Goal: Task Accomplishment & Management: Manage account settings

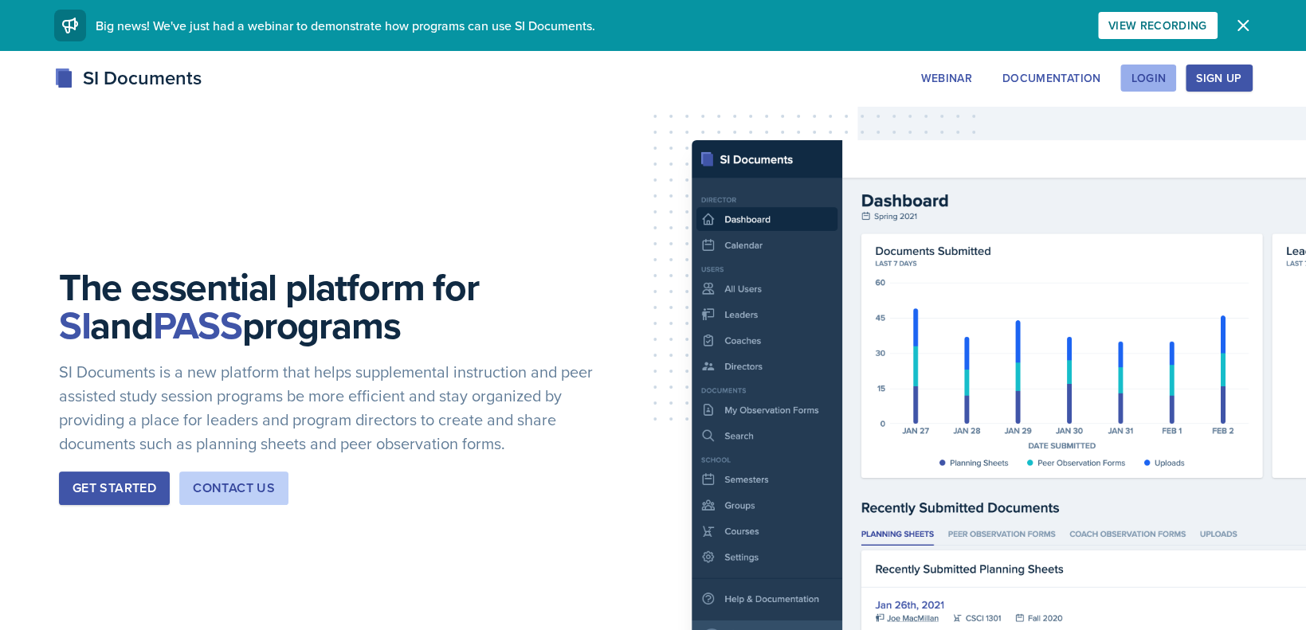
click at [1159, 76] on div "Login" at bounding box center [1148, 78] width 35 height 13
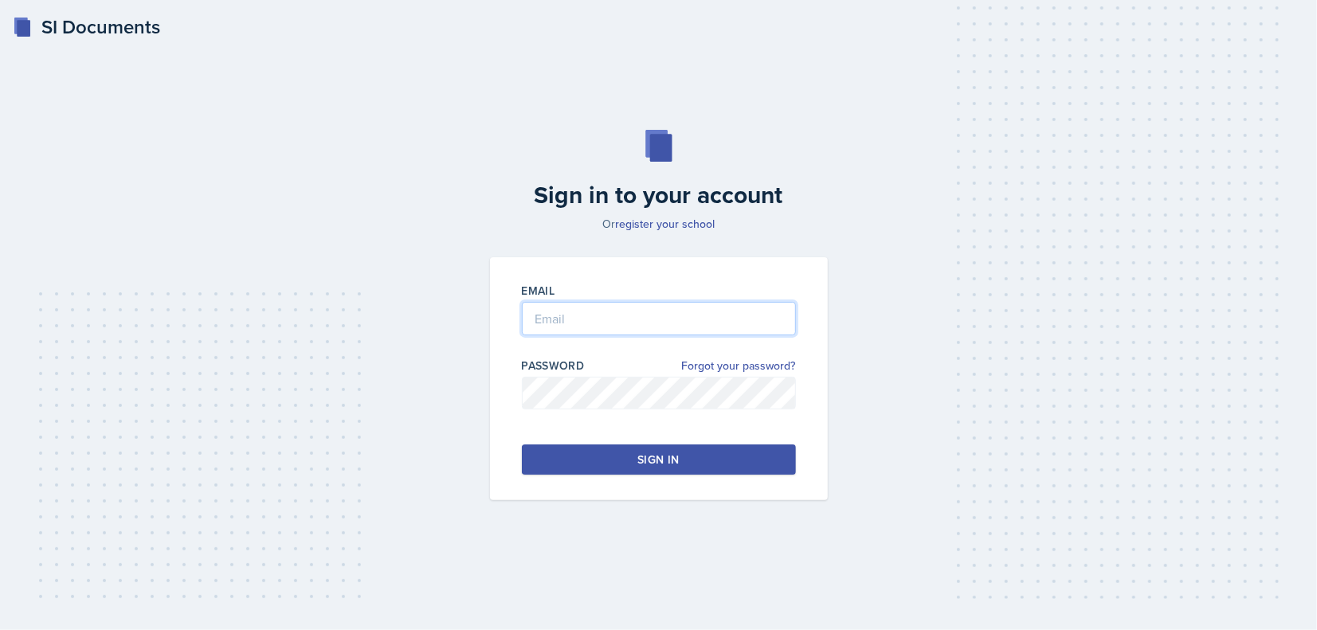
type input "[EMAIL_ADDRESS][DOMAIN_NAME]"
click at [555, 323] on input "[EMAIL_ADDRESS][DOMAIN_NAME]" at bounding box center [659, 318] width 274 height 33
click at [544, 462] on button "Sign in" at bounding box center [659, 460] width 274 height 30
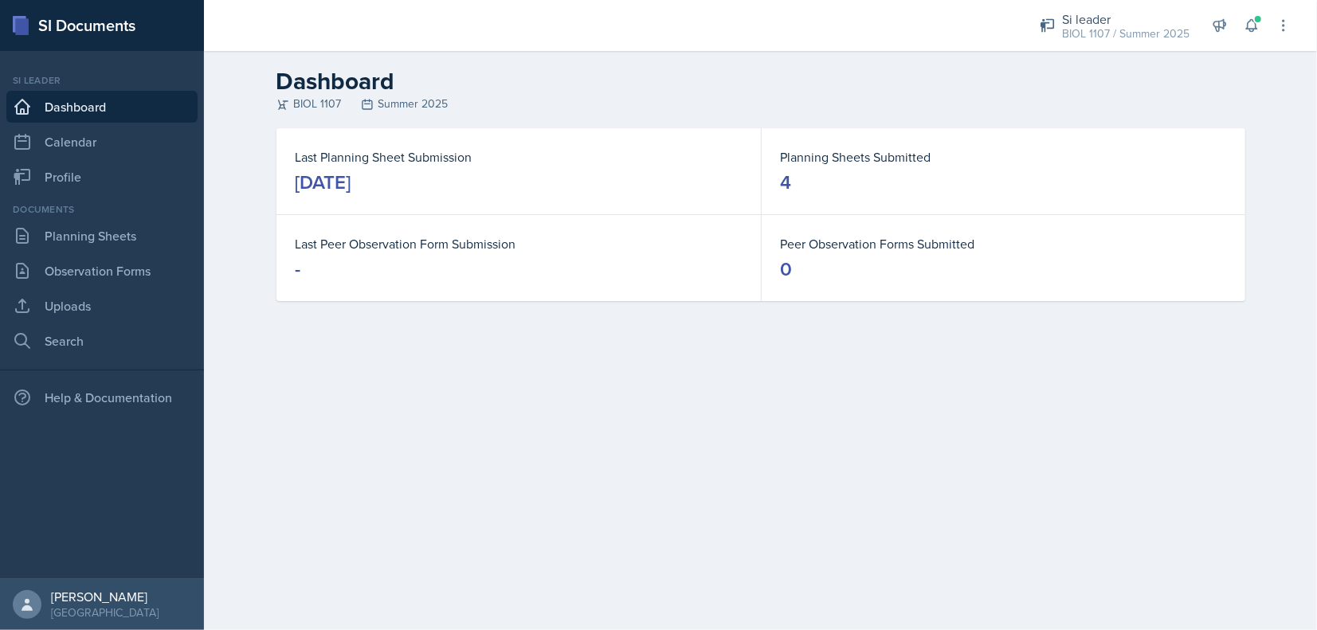
click at [1257, 39] on div "Si leader BIOL 1107 / Summer 2025 Team lead #2 Team DPRK Dragons / Fall 2021 Te…" at bounding box center [1154, 25] width 274 height 51
click at [1253, 20] on span at bounding box center [1258, 19] width 10 height 10
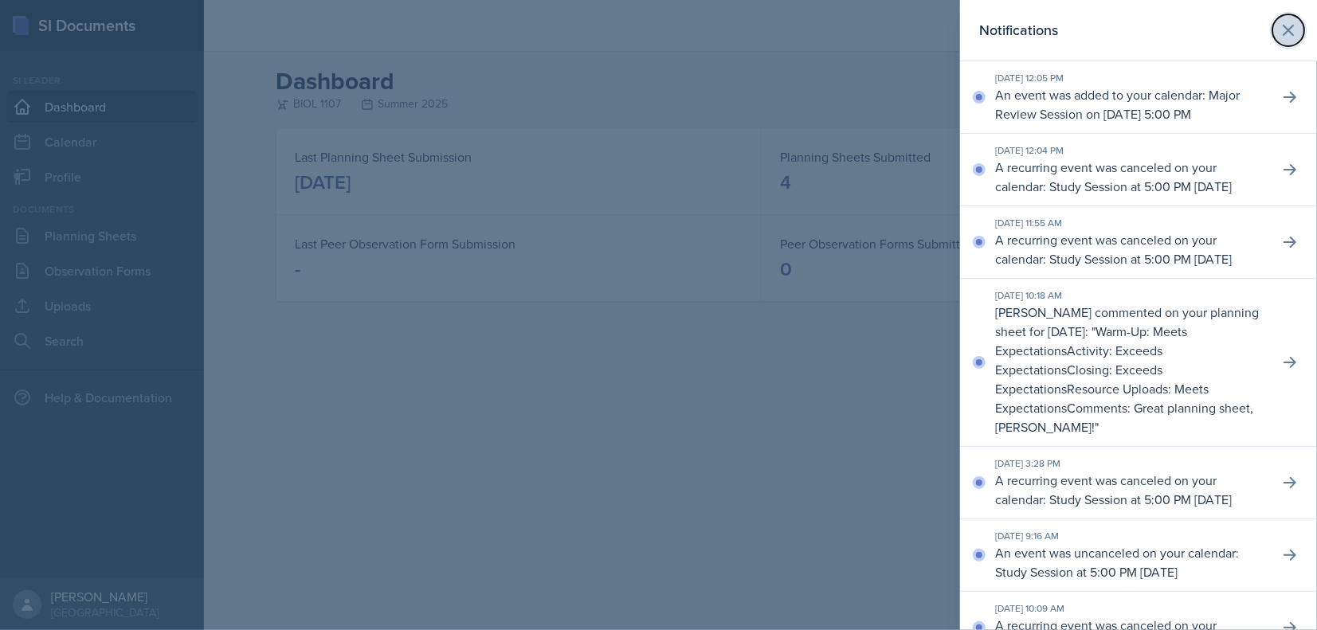
click at [1284, 26] on icon at bounding box center [1288, 30] width 19 height 19
